Goal: Find specific page/section

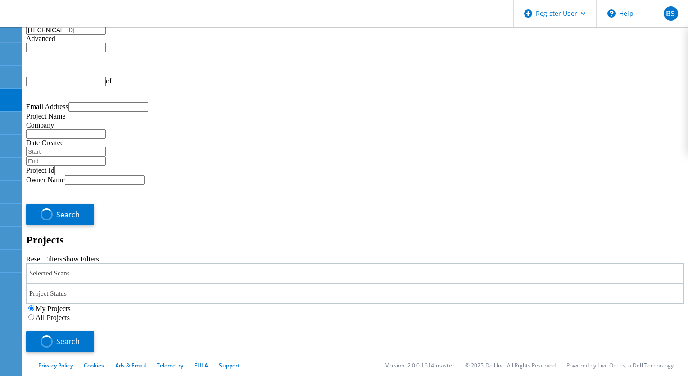
type input "1"
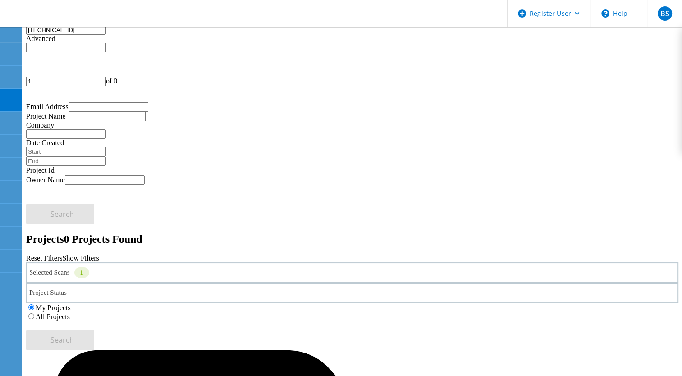
click at [119, 262] on div "Selected Scans 1" at bounding box center [352, 272] width 652 height 20
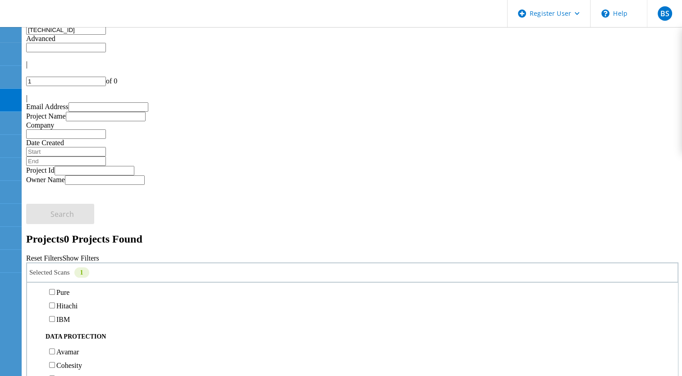
scroll to position [315, 0]
click at [91, 221] on label "Isilon/PowerScale" at bounding box center [82, 225] width 52 height 8
click at [55, 221] on input "Isilon/PowerScale" at bounding box center [52, 224] width 6 height 6
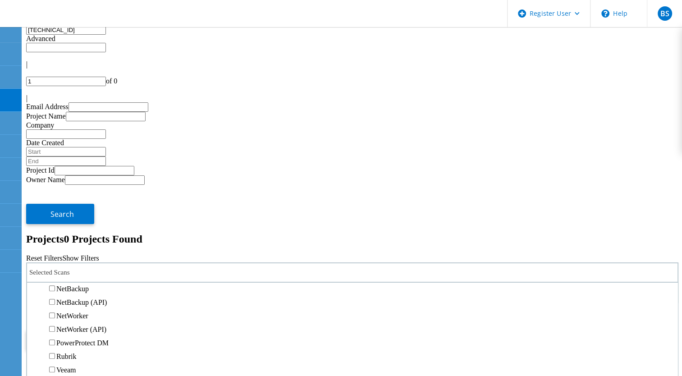
scroll to position [495, 0]
click at [79, 217] on label "Avamar" at bounding box center [67, 221] width 23 height 8
click at [55, 218] on input "Avamar" at bounding box center [52, 221] width 6 height 6
click at [70, 313] on label "All Projects" at bounding box center [53, 317] width 34 height 8
click at [34, 313] on input "All Projects" at bounding box center [31, 316] width 6 height 6
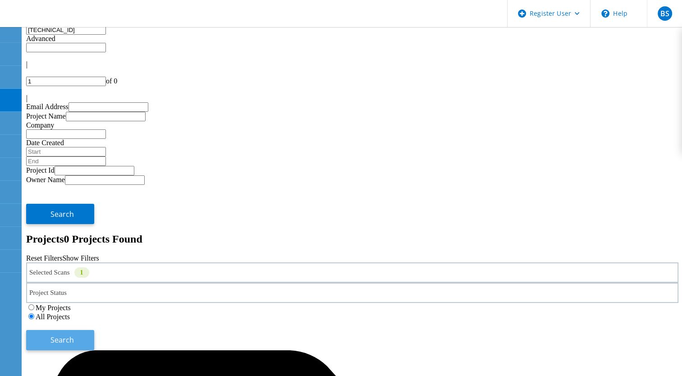
click at [94, 330] on button "Search" at bounding box center [60, 340] width 68 height 20
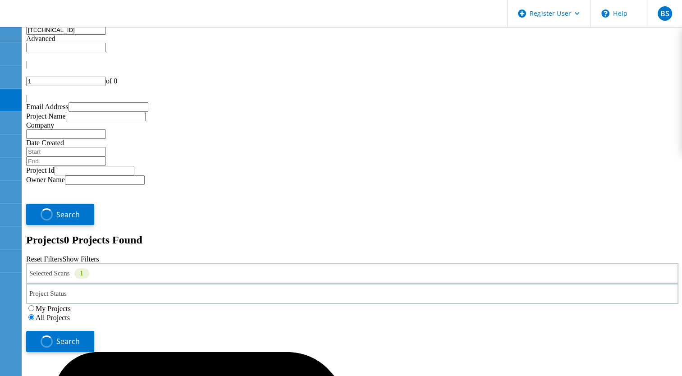
click at [411, 304] on div "My Projects" at bounding box center [352, 308] width 652 height 9
click at [412, 304] on div "My Projects" at bounding box center [352, 308] width 652 height 9
click at [71, 305] on label "My Projects" at bounding box center [53, 309] width 35 height 8
click at [34, 305] on input "My Projects" at bounding box center [31, 308] width 6 height 6
drag, startPoint x: 257, startPoint y: 38, endPoint x: -2, endPoint y: 27, distance: 259.3
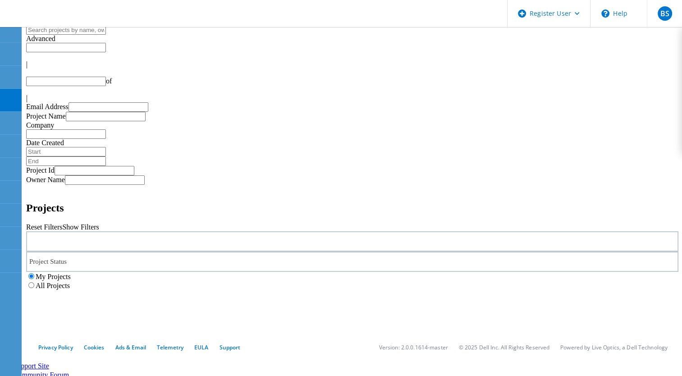
type input "1"
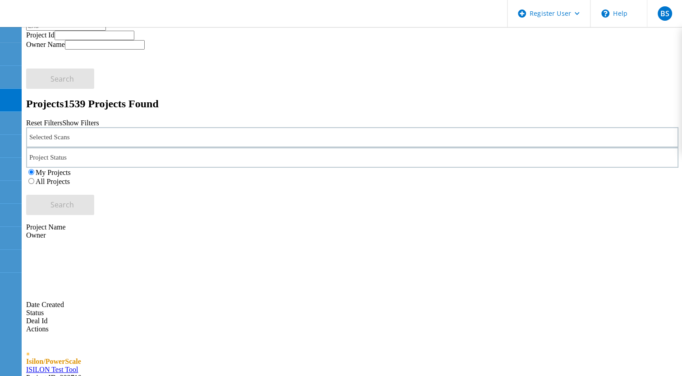
scroll to position [180, 0]
